Goal: Task Accomplishment & Management: Manage account settings

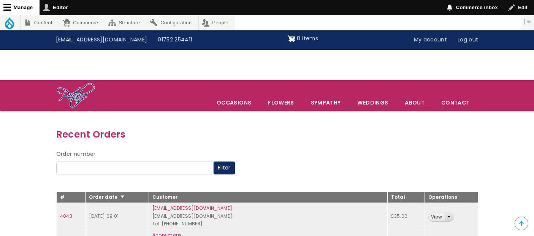
scroll to position [84, 0]
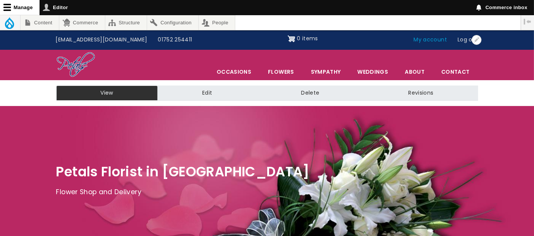
click at [426, 40] on link "My account" at bounding box center [431, 40] width 44 height 14
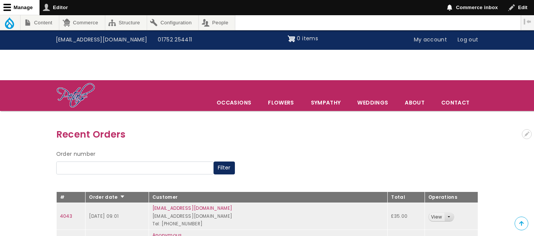
scroll to position [157, 0]
